Goal: Task Accomplishment & Management: Use online tool/utility

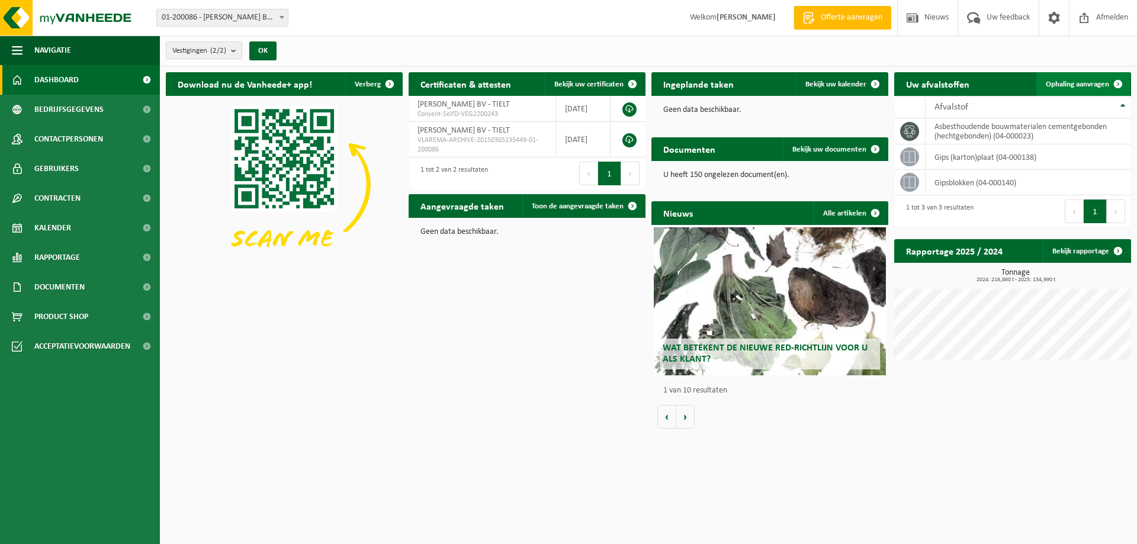
click at [1095, 83] on span "Ophaling aanvragen" at bounding box center [1076, 85] width 63 height 8
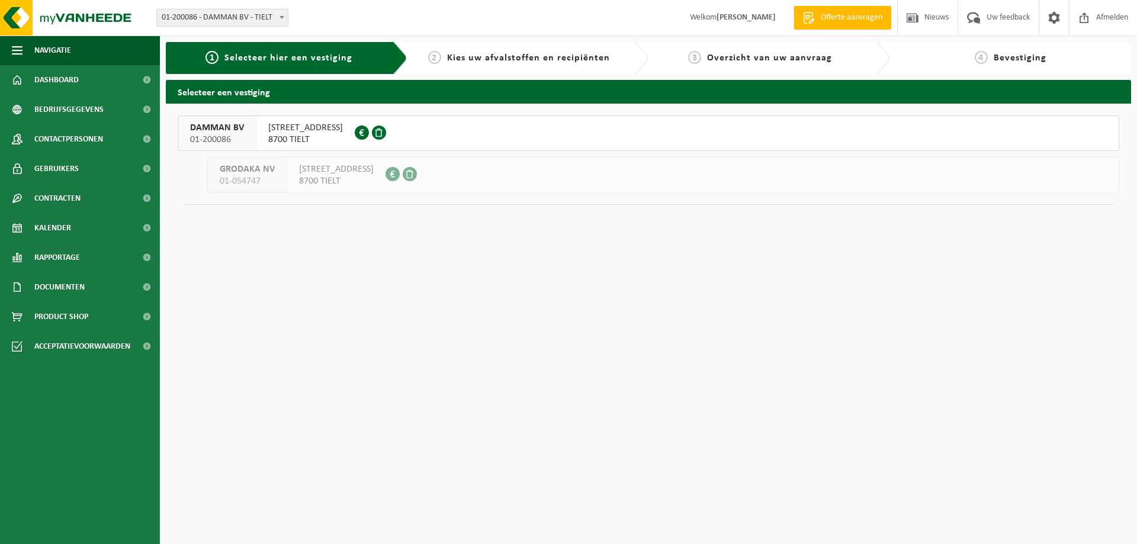
click at [237, 136] on span "01-200086" at bounding box center [217, 140] width 54 height 12
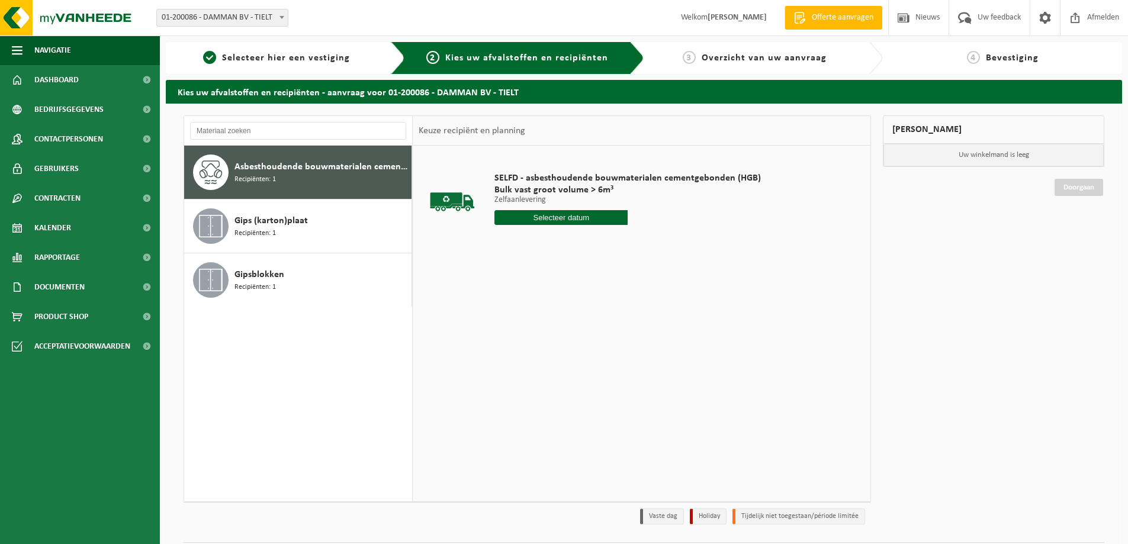
click at [304, 169] on span "Asbesthoudende bouwmaterialen cementgebonden (hechtgebonden)" at bounding box center [321, 167] width 174 height 14
click at [554, 214] on input "text" at bounding box center [560, 217] width 133 height 15
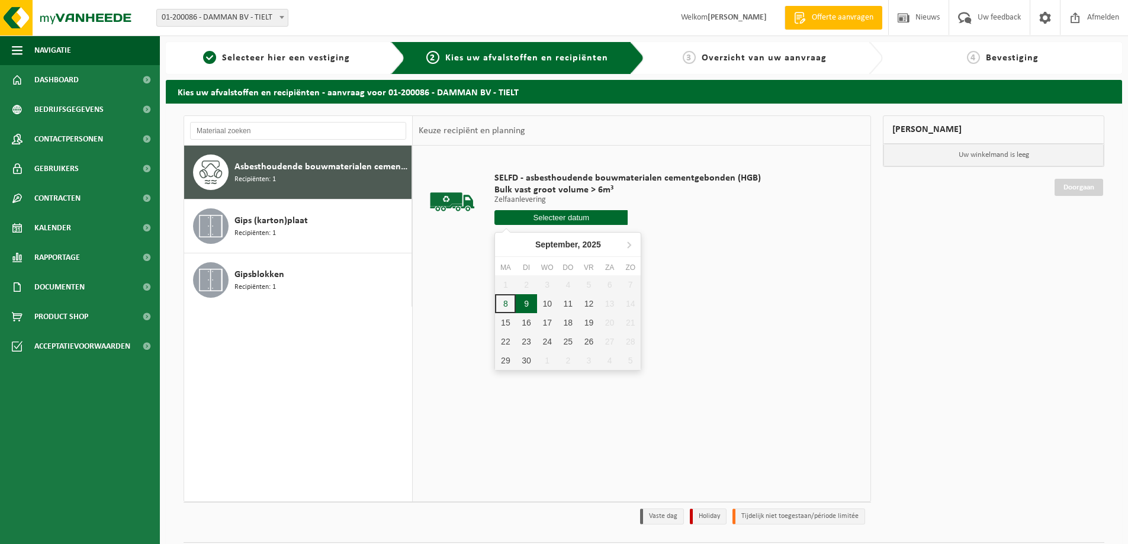
click at [527, 307] on div "9" at bounding box center [526, 303] width 21 height 19
type input "Van [DATE]"
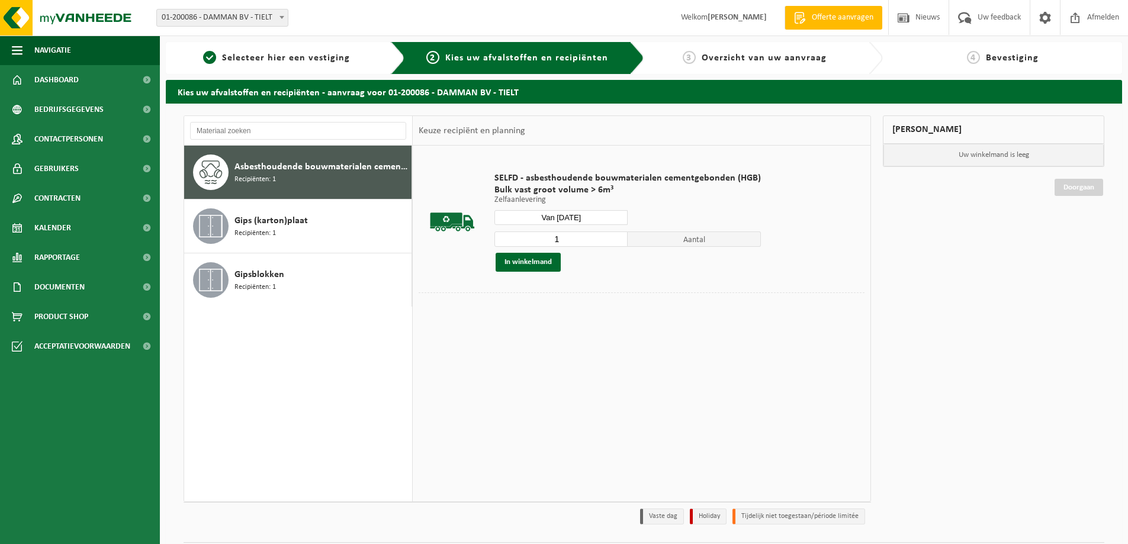
click at [611, 243] on input "1" at bounding box center [560, 238] width 133 height 15
type input "2"
click at [616, 235] on input "2" at bounding box center [560, 238] width 133 height 15
click at [524, 266] on button "In winkelmand" at bounding box center [527, 262] width 65 height 19
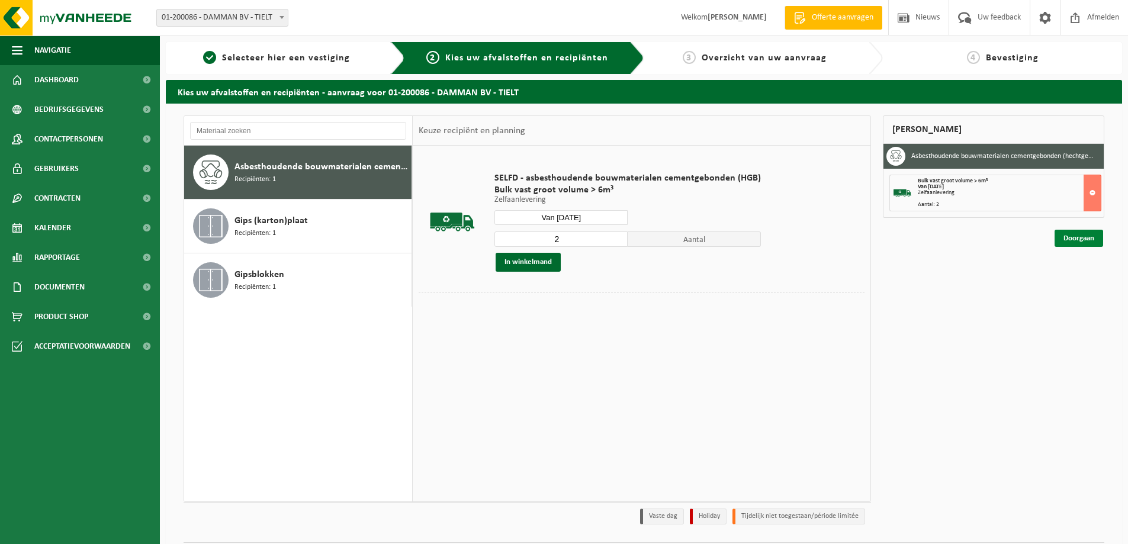
click at [1073, 236] on link "Doorgaan" at bounding box center [1078, 238] width 49 height 17
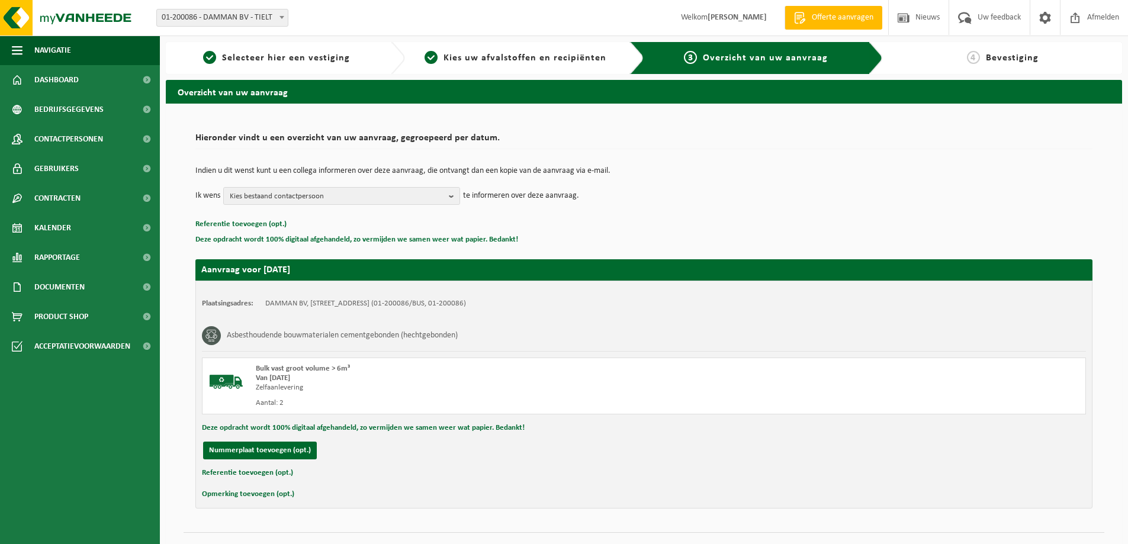
scroll to position [24, 0]
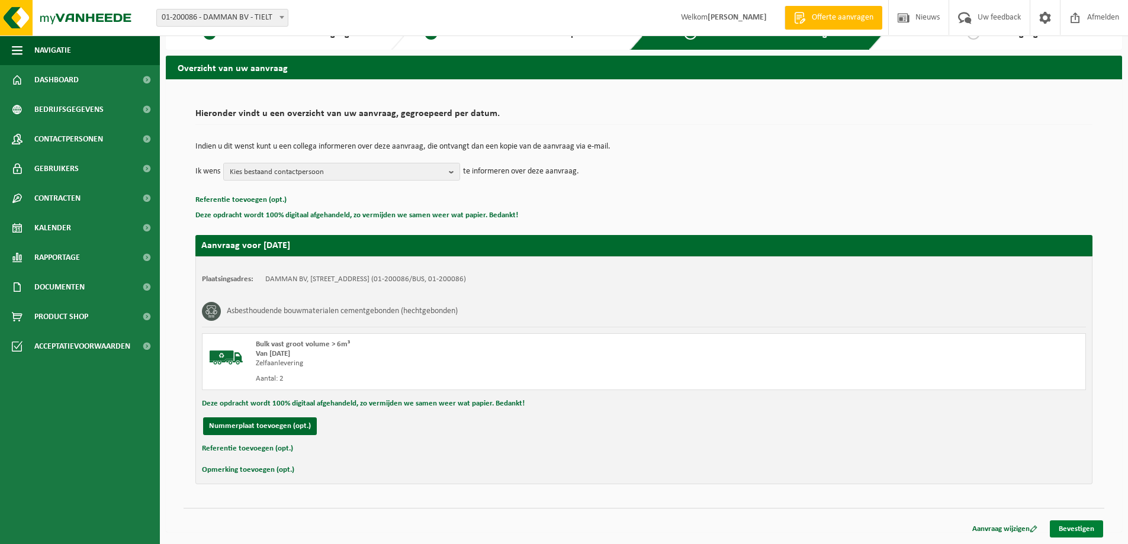
click at [1070, 524] on link "Bevestigen" at bounding box center [1076, 528] width 53 height 17
